Goal: Check status: Check status

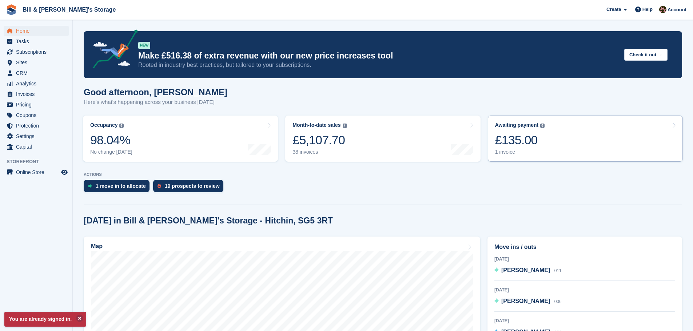
click at [643, 127] on link "Awaiting payment The total outstanding balance on all open invoices. £135.00 1 …" at bounding box center [585, 139] width 195 height 46
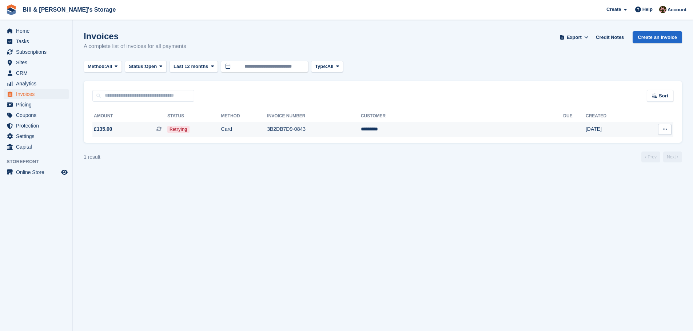
click at [167, 136] on td "£135.00 This is a recurring subscription invoice." at bounding box center [129, 129] width 75 height 15
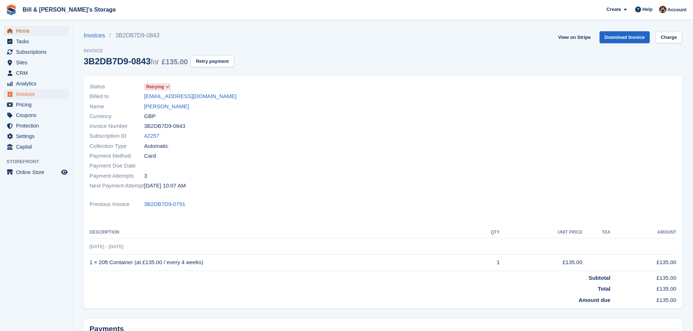
click at [18, 28] on span "Home" at bounding box center [38, 31] width 44 height 10
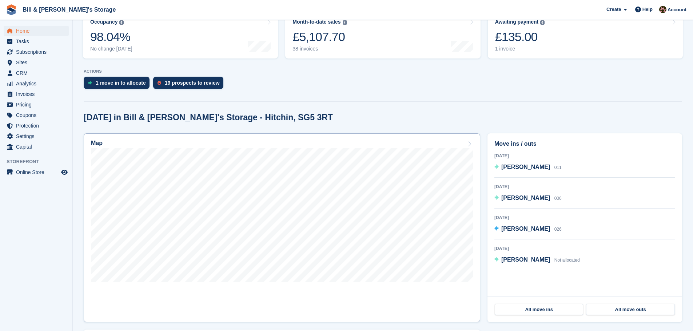
scroll to position [146, 0]
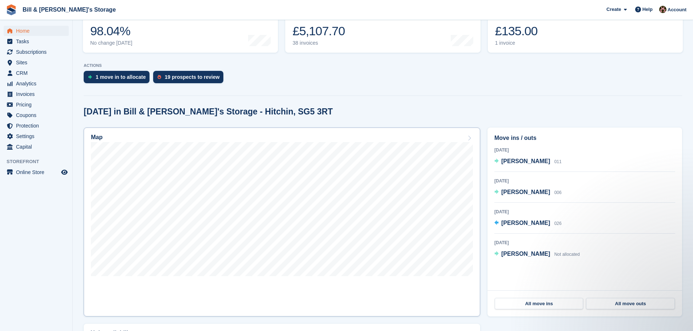
click at [440, 286] on link "Map" at bounding box center [282, 222] width 397 height 189
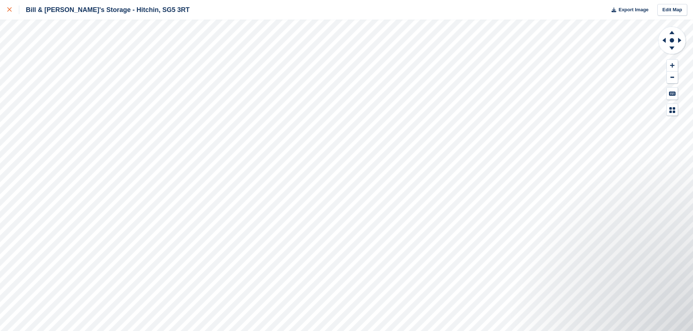
click at [7, 8] on icon at bounding box center [9, 9] width 4 height 4
